Goal: Task Accomplishment & Management: Manage account settings

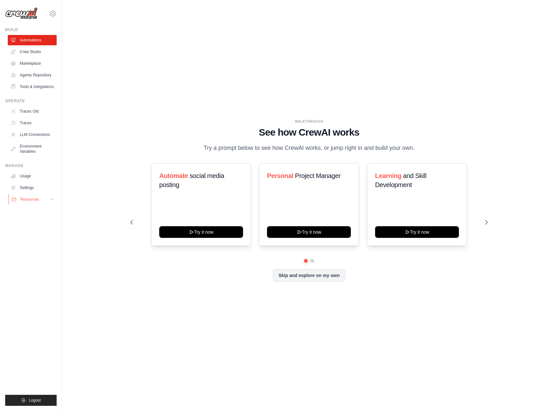
click at [47, 201] on button "Resources" at bounding box center [32, 199] width 49 height 10
click at [85, 111] on div "WALKTHROUGH See how CrewAI works Try a prompt below to see how CrewAI works, or…" at bounding box center [308, 205] width 473 height 398
click at [48, 10] on div "gabrielhalves97@gmail.com Settings" at bounding box center [30, 10] width 51 height 21
click at [50, 10] on icon at bounding box center [53, 14] width 8 height 8
click at [75, 39] on span "Settings" at bounding box center [80, 40] width 51 height 6
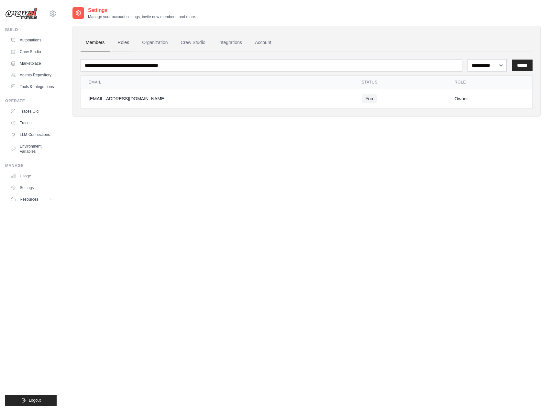
click at [122, 42] on link "Roles" at bounding box center [123, 42] width 22 height 17
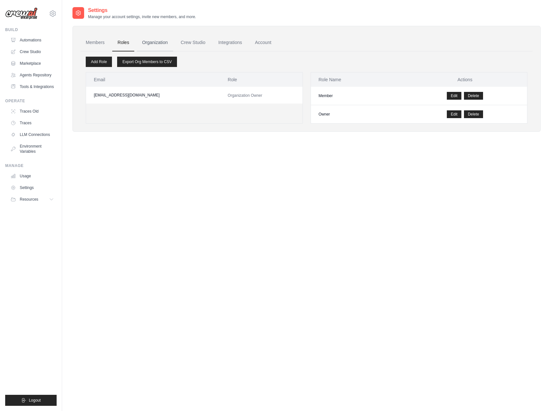
click at [150, 41] on link "Organization" at bounding box center [155, 42] width 36 height 17
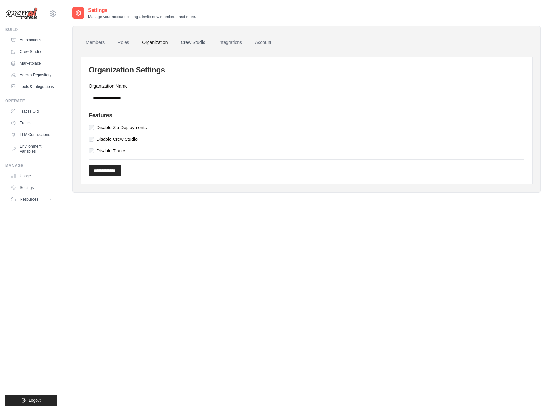
click at [181, 43] on link "Crew Studio" at bounding box center [193, 42] width 35 height 17
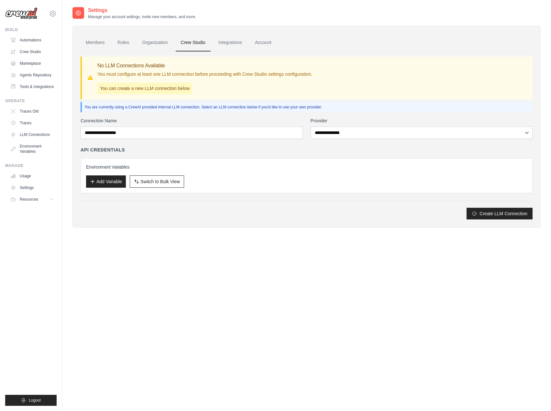
click at [233, 44] on link "Integrations" at bounding box center [230, 42] width 34 height 17
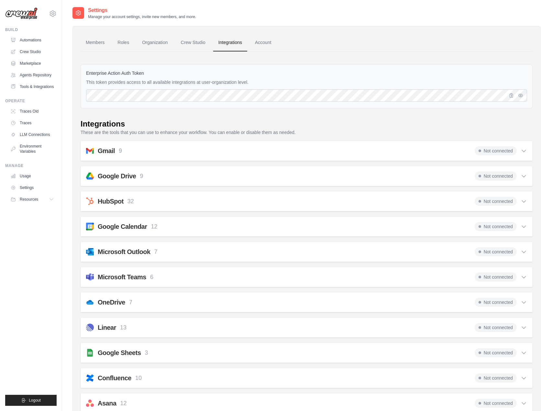
click at [269, 44] on link "Account" at bounding box center [263, 42] width 27 height 17
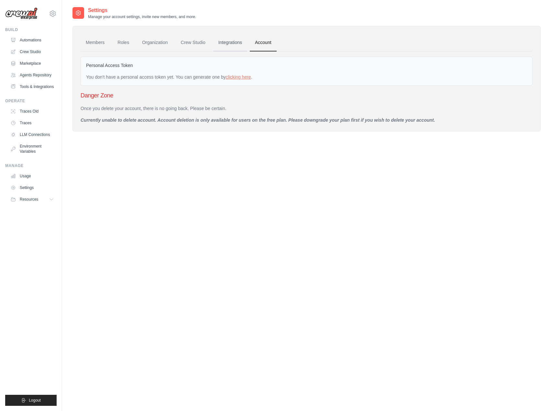
click at [228, 43] on link "Integrations" at bounding box center [230, 42] width 34 height 17
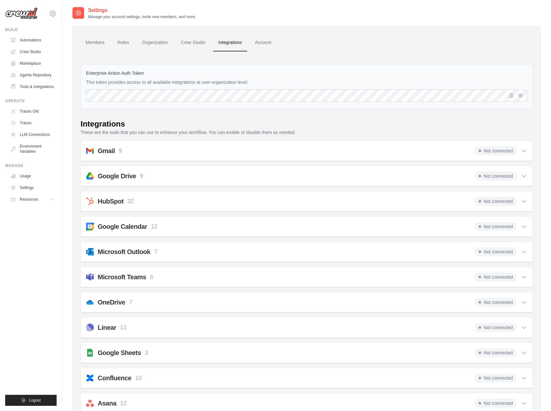
scroll to position [327, 0]
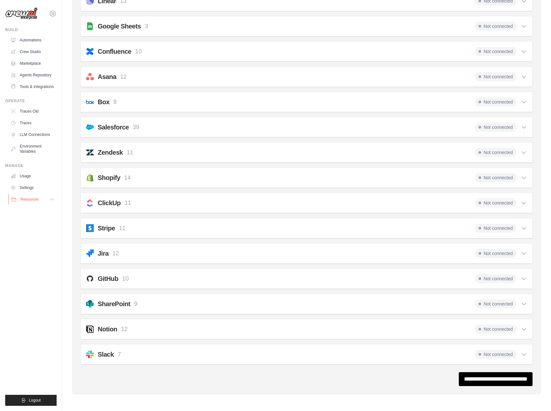
click at [43, 198] on button "Resources" at bounding box center [32, 199] width 49 height 10
click at [30, 188] on link "Settings" at bounding box center [32, 188] width 49 height 10
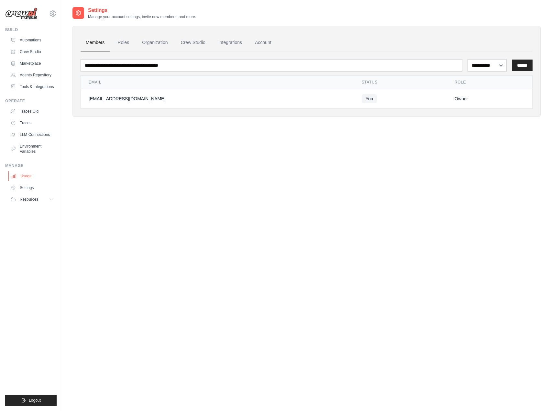
click at [30, 175] on link "Usage" at bounding box center [32, 176] width 49 height 10
